Goal: Task Accomplishment & Management: Use online tool/utility

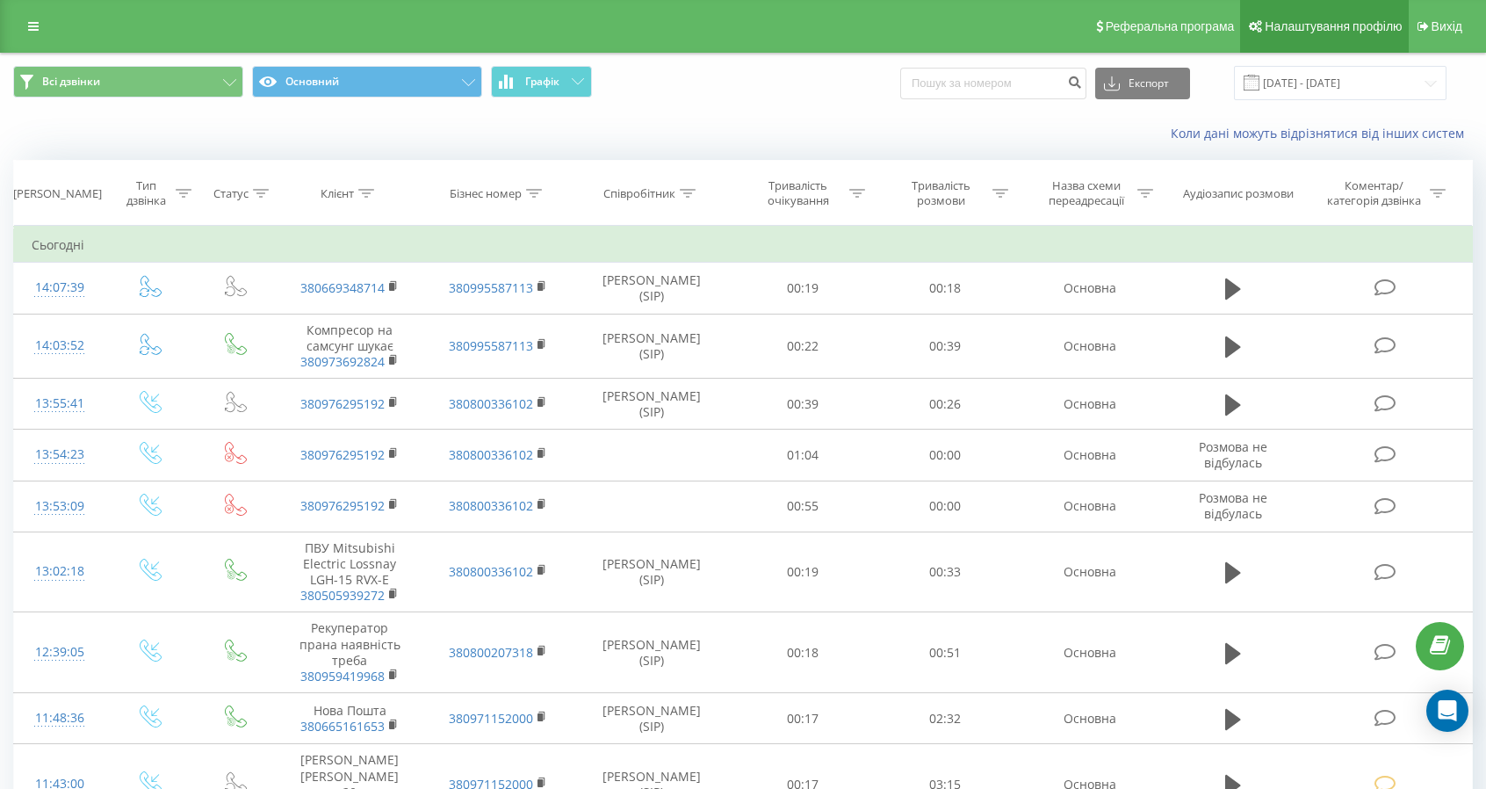
click at [1260, 23] on icon at bounding box center [1255, 26] width 13 height 12
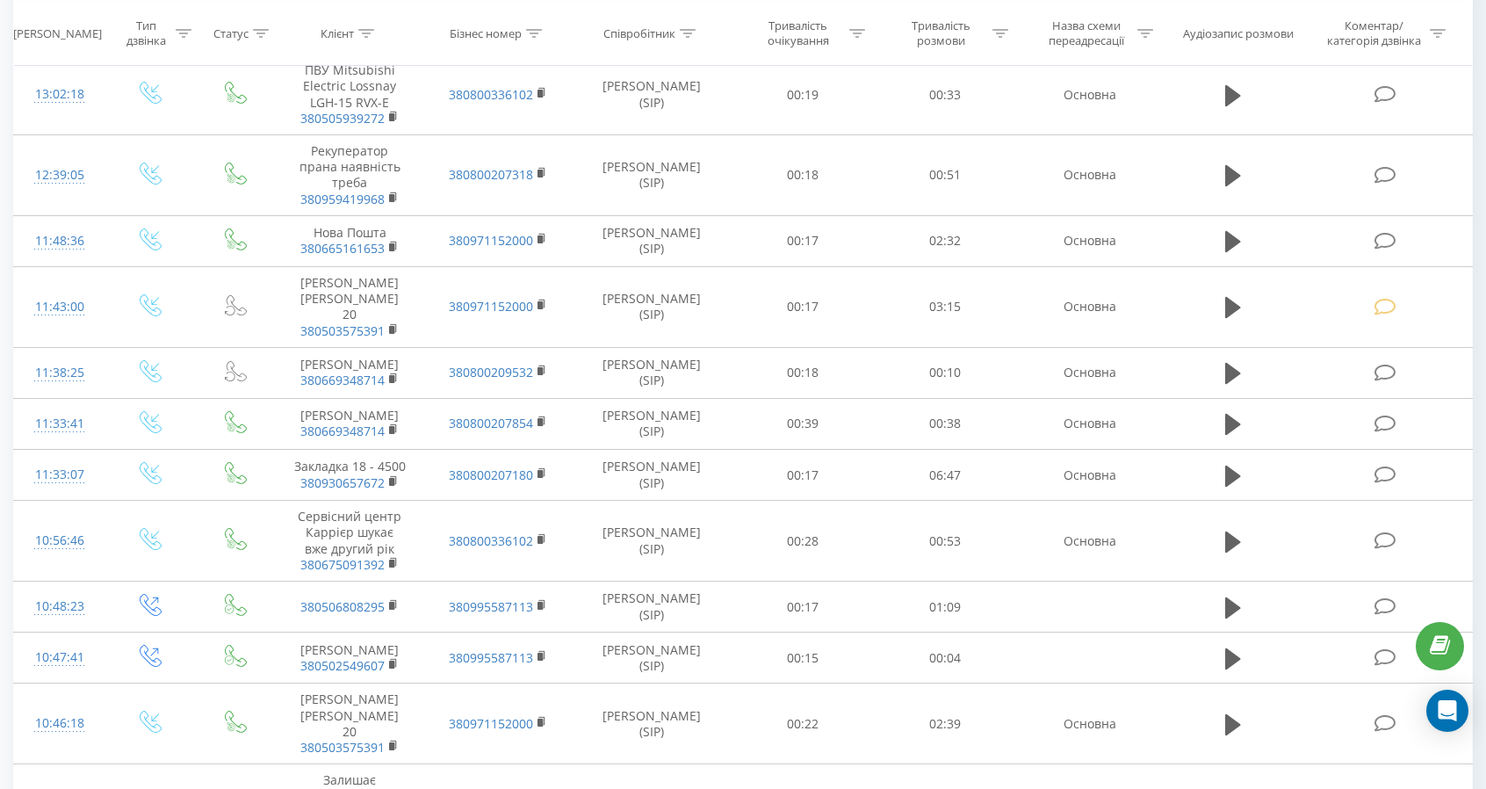
scroll to position [727, 0]
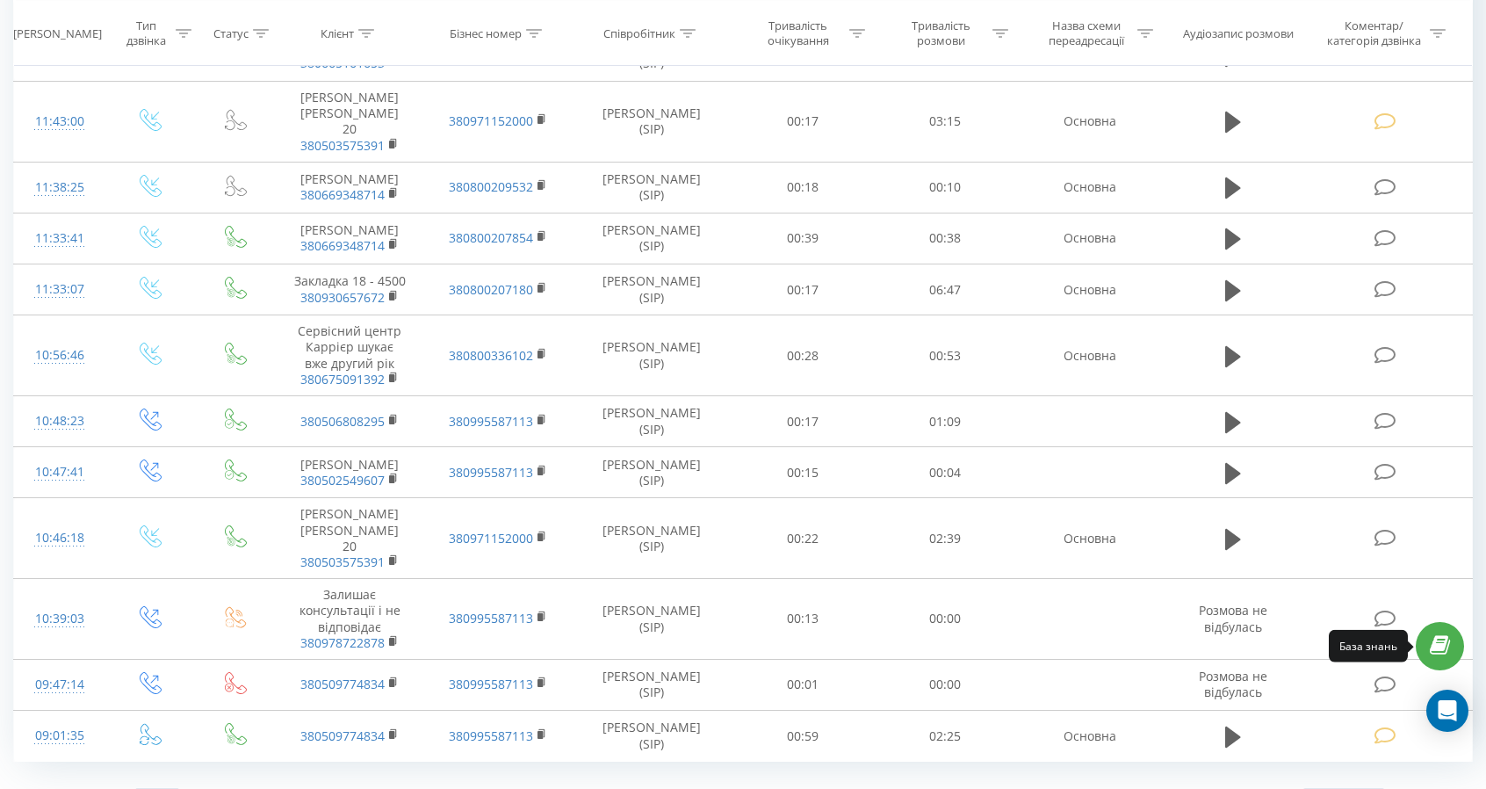
click at [1441, 656] on link at bounding box center [1440, 646] width 48 height 48
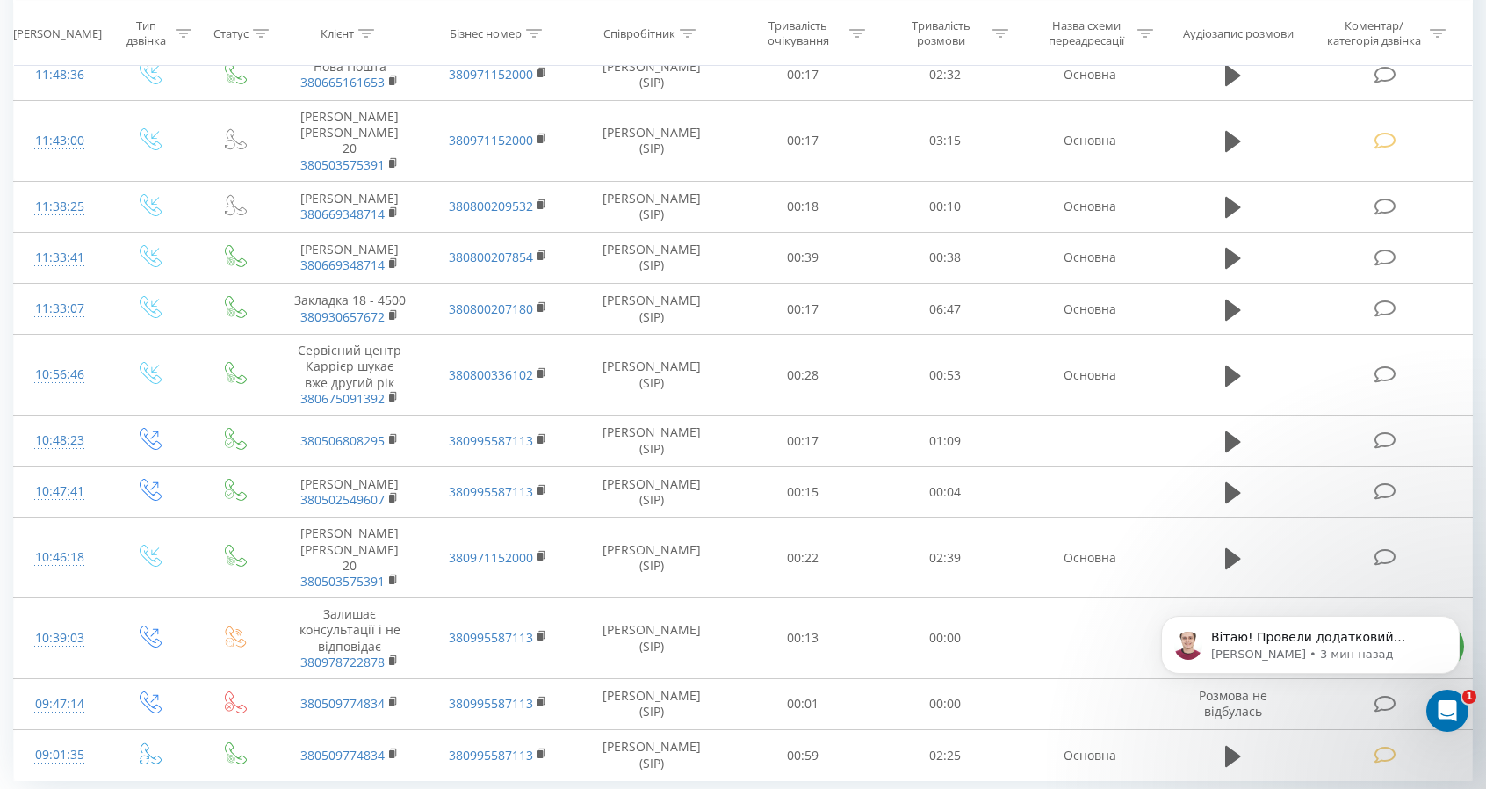
scroll to position [0, 0]
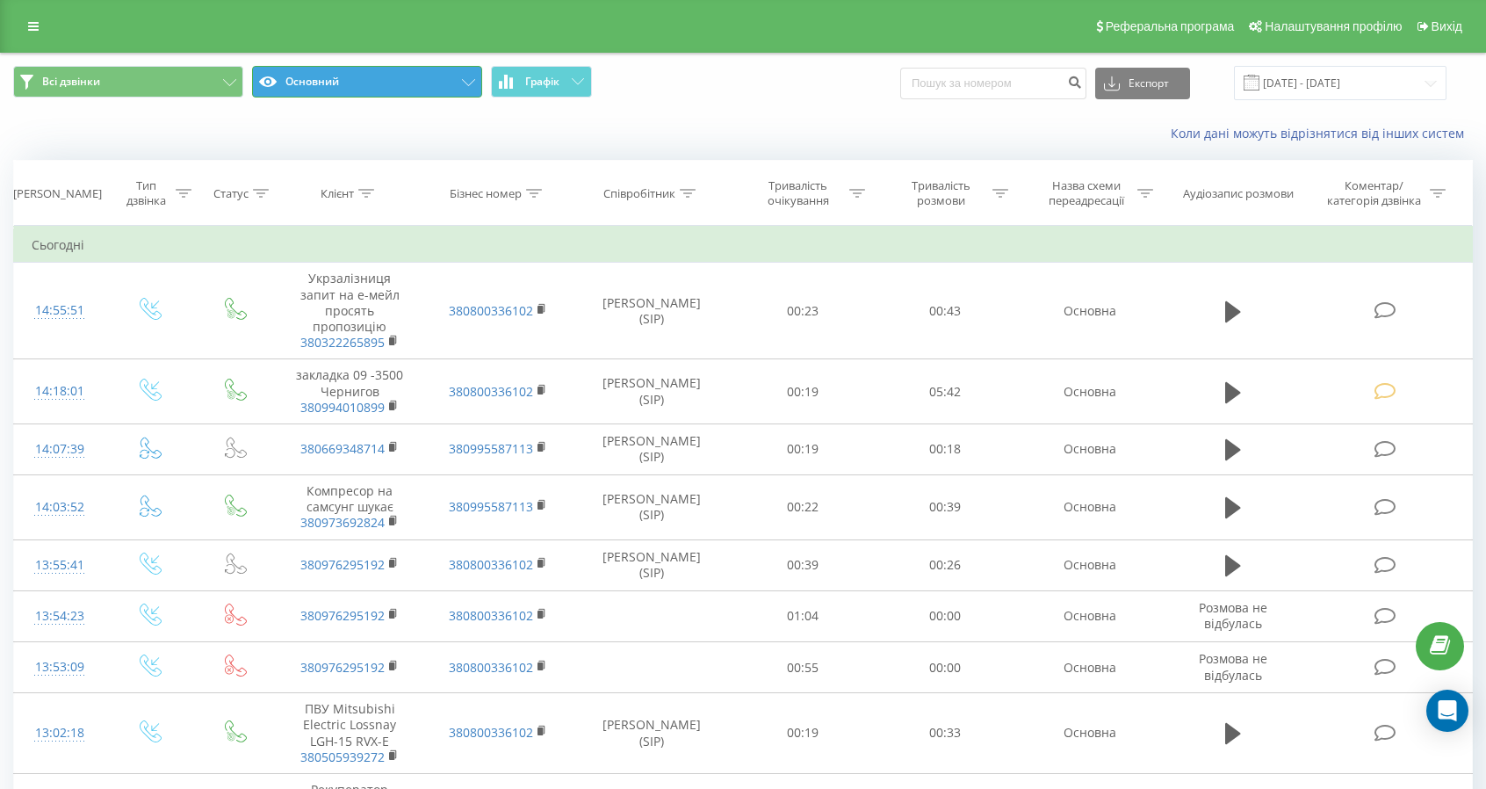
click at [428, 91] on button "Основний" at bounding box center [367, 82] width 230 height 32
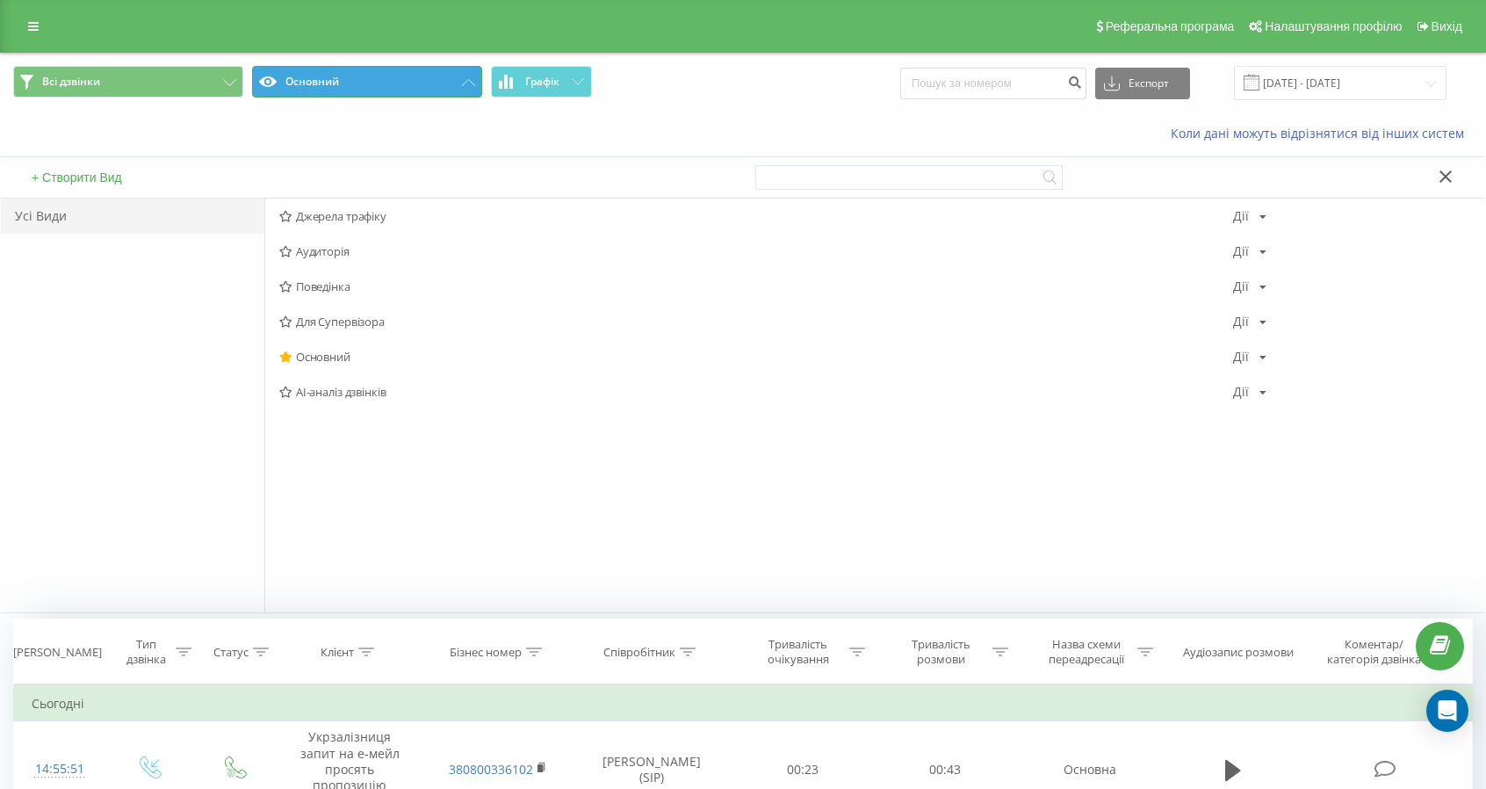
click at [428, 91] on button "Основний" at bounding box center [367, 82] width 230 height 32
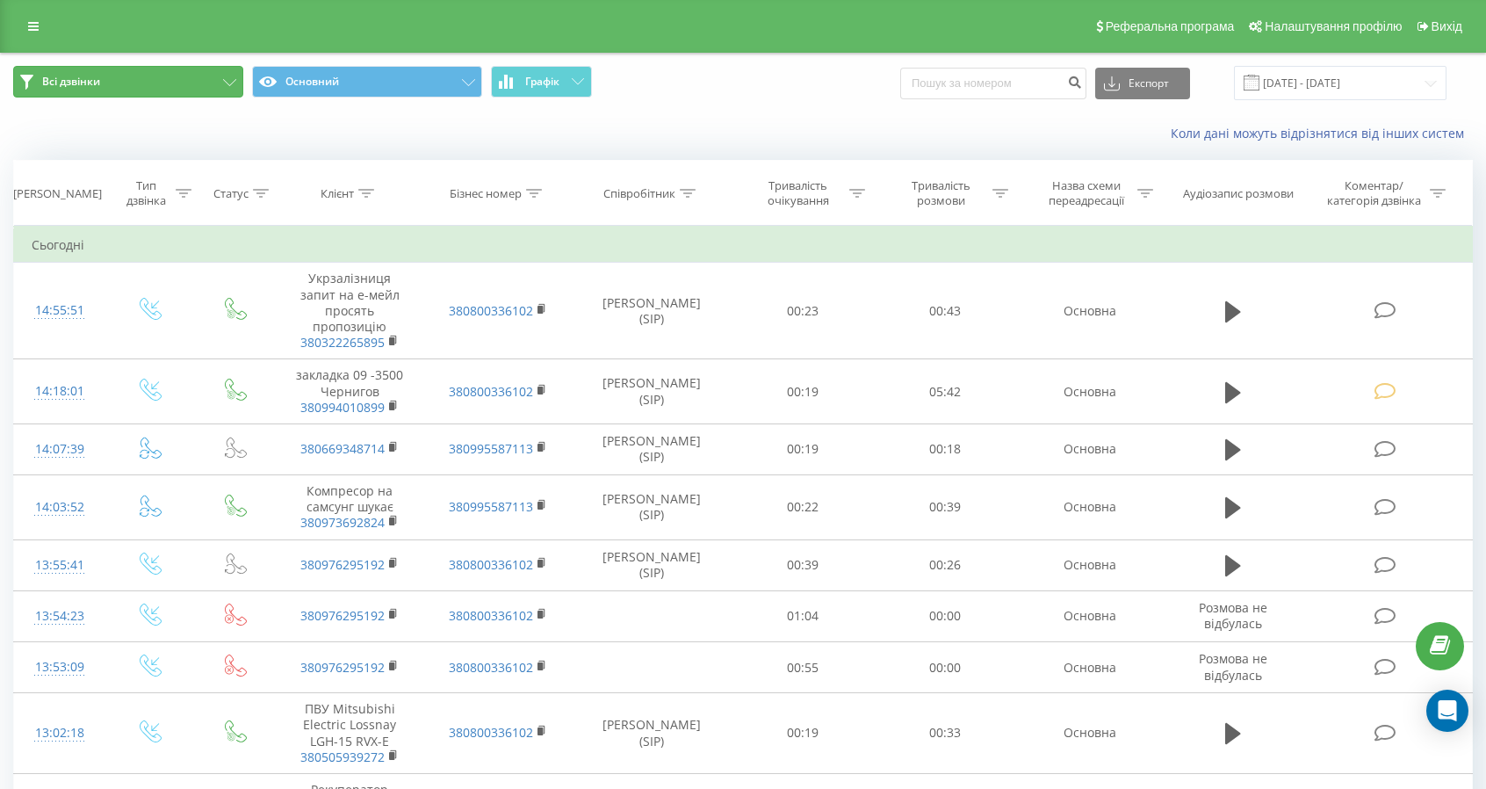
click at [105, 82] on button "Всі дзвінки" at bounding box center [128, 82] width 230 height 32
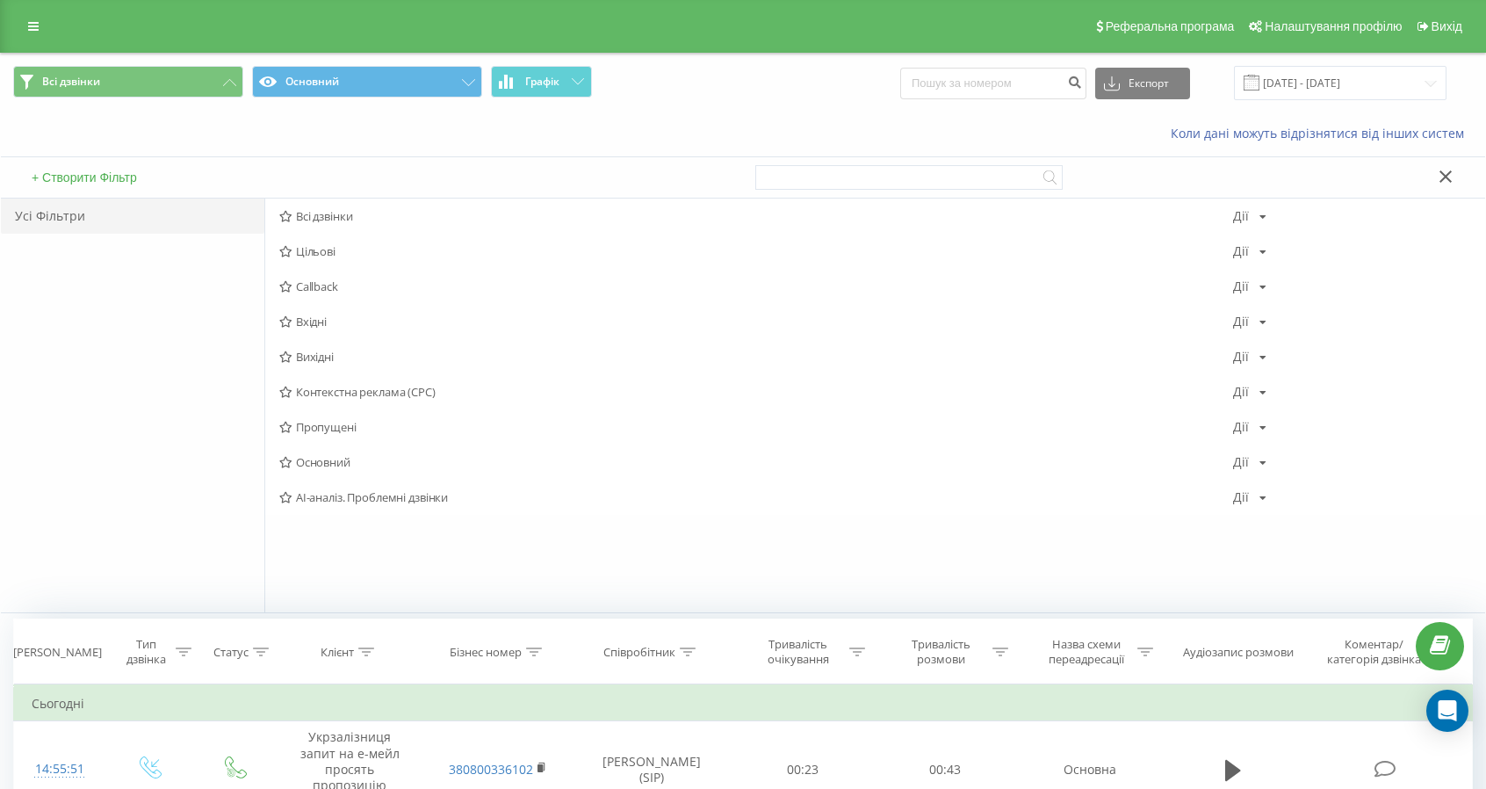
click at [35, 172] on button "+ Створити Фільтр" at bounding box center [84, 178] width 116 height 16
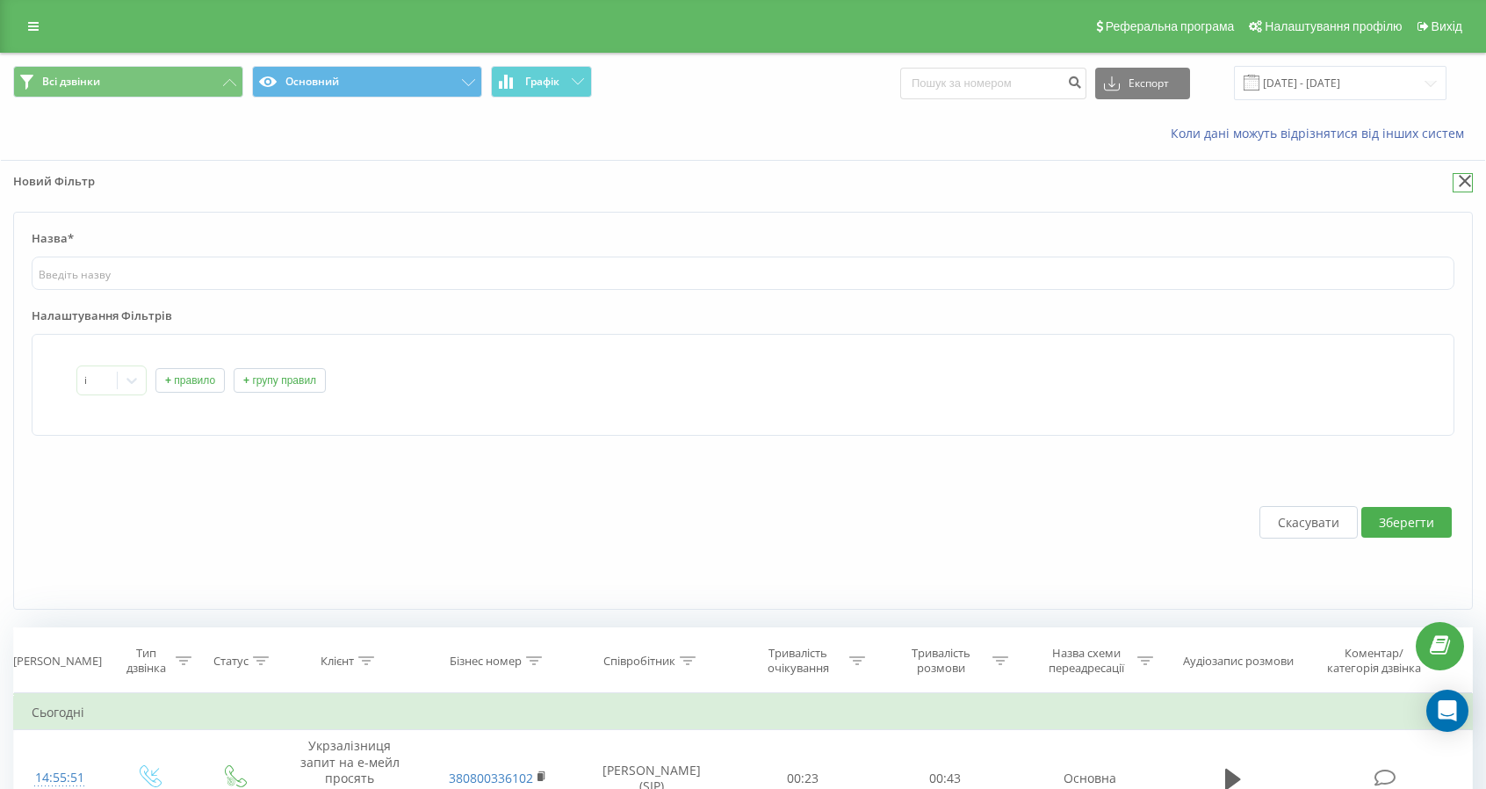
click at [1467, 175] on icon at bounding box center [1465, 181] width 13 height 12
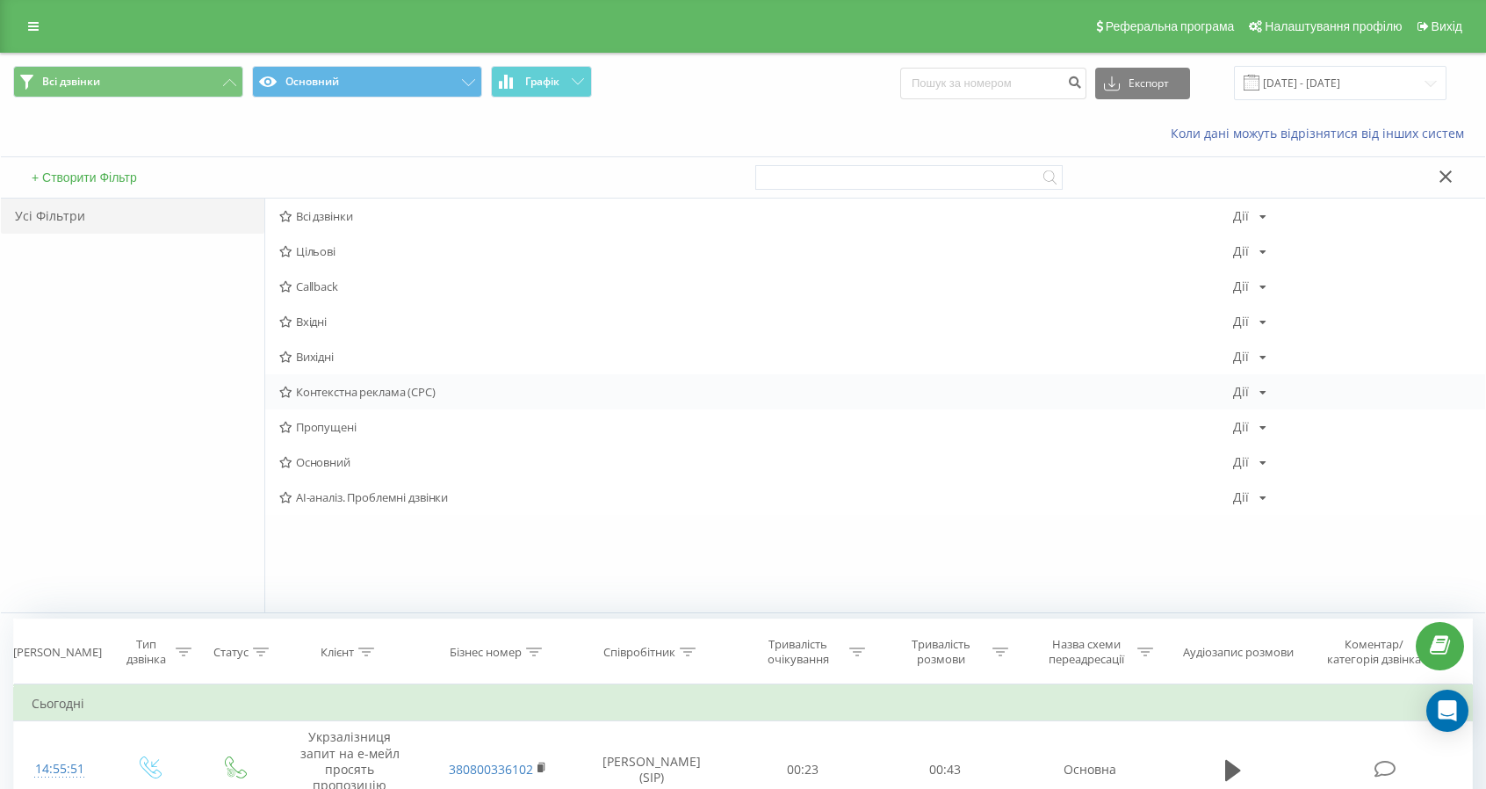
click at [285, 389] on icon at bounding box center [285, 391] width 13 height 11
